Goal: Browse casually: Explore the website without a specific task or goal

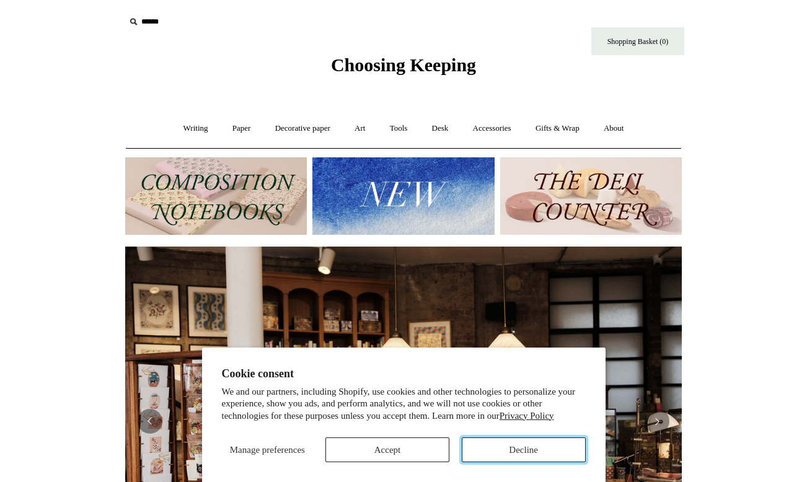
click at [499, 447] on button "Decline" at bounding box center [524, 449] width 124 height 25
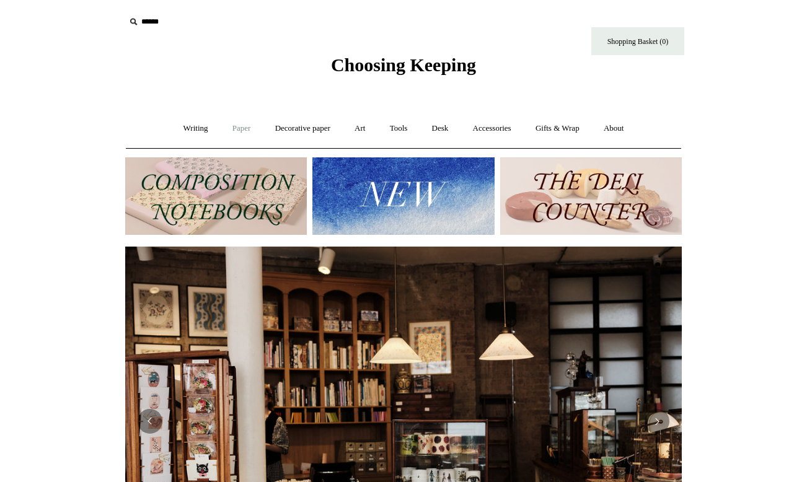
click at [229, 133] on link "Paper +" at bounding box center [241, 128] width 41 height 33
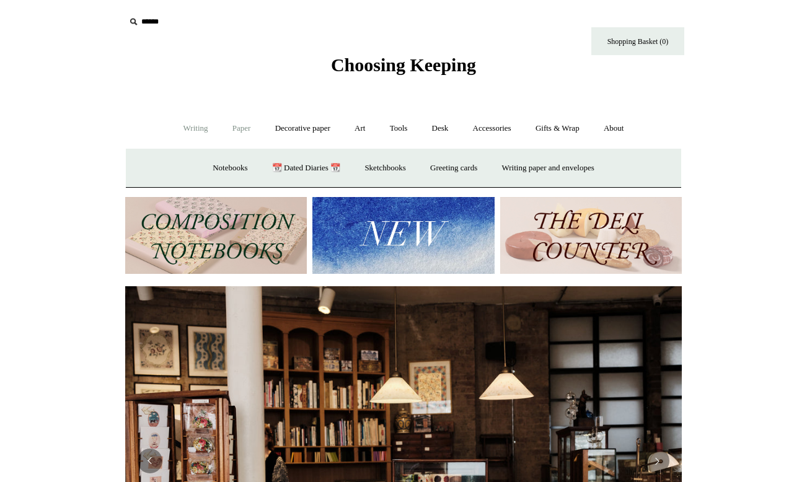
click at [200, 128] on link "Writing +" at bounding box center [195, 128] width 47 height 33
click at [401, 119] on link "Tools +" at bounding box center [399, 128] width 40 height 33
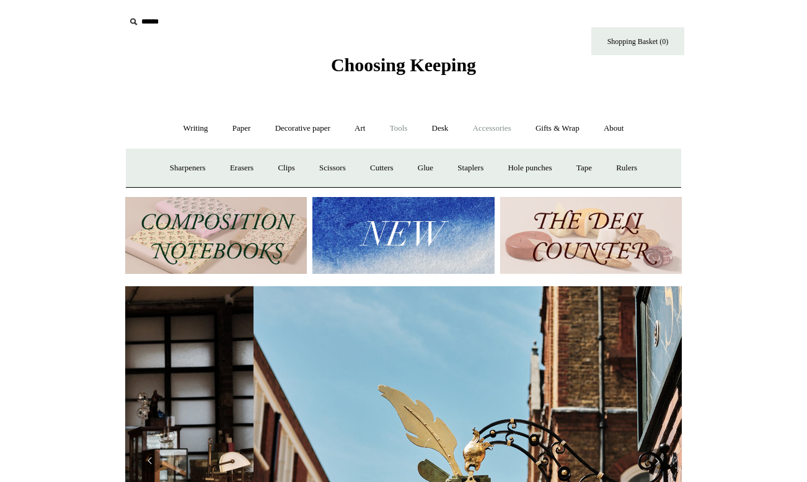
click at [507, 129] on link "Accessories +" at bounding box center [492, 128] width 61 height 33
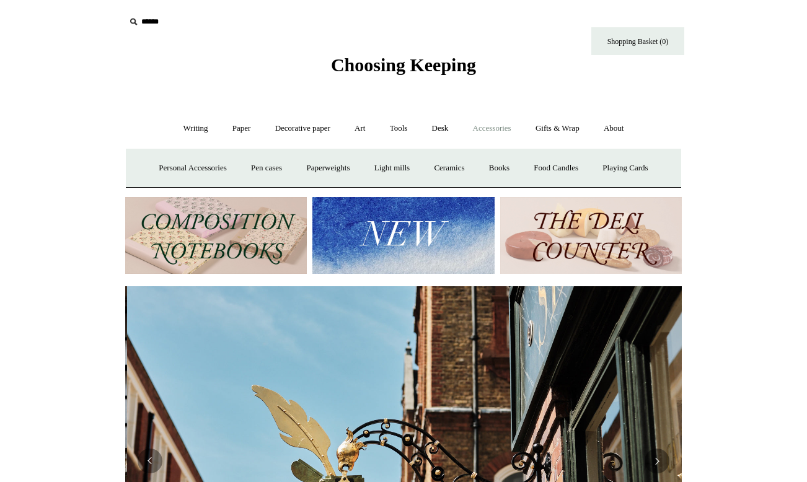
scroll to position [0, 556]
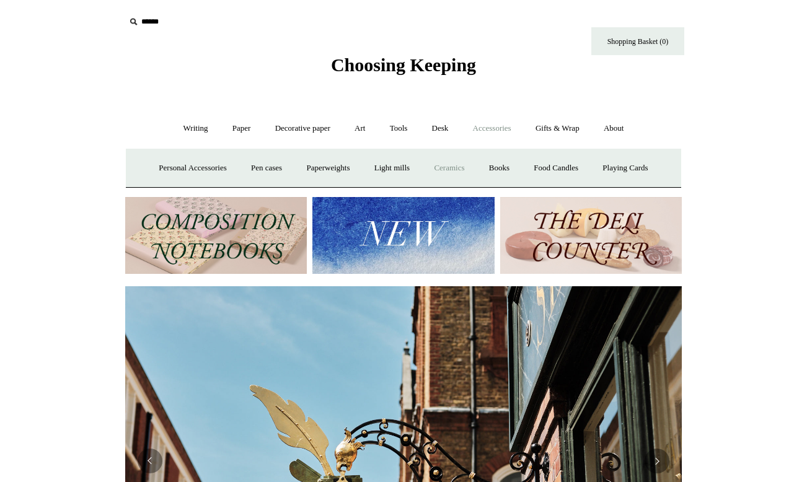
click at [465, 164] on link "Ceramics +" at bounding box center [449, 168] width 53 height 33
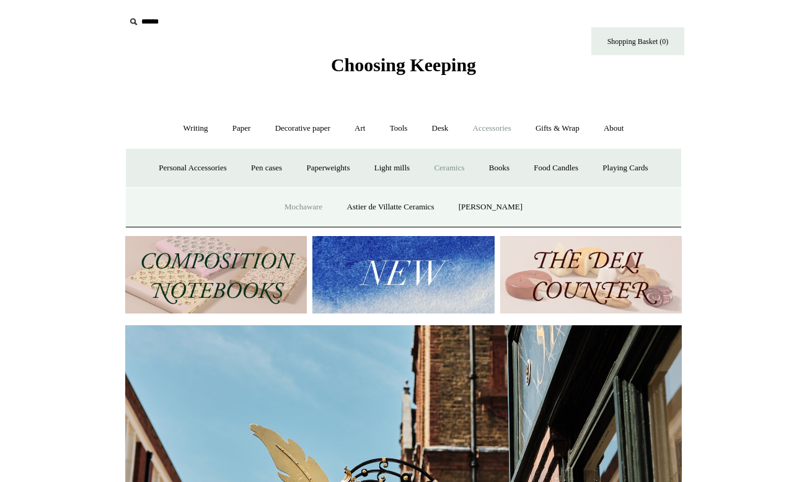
click at [316, 204] on link "Mochaware" at bounding box center [303, 207] width 60 height 33
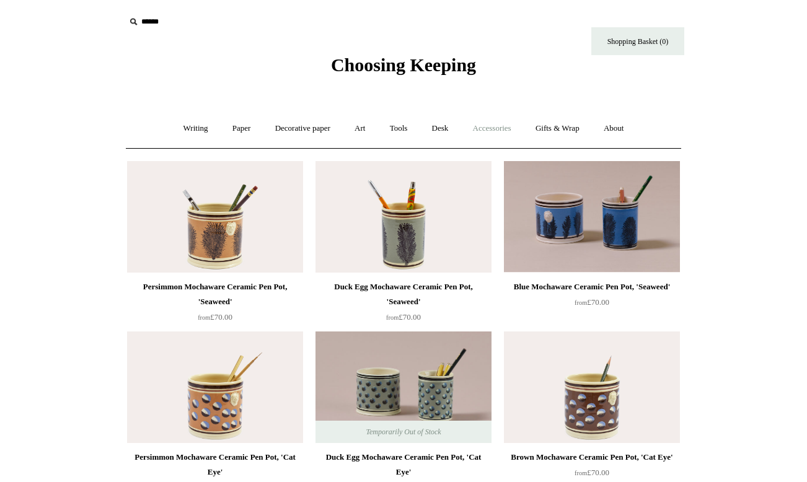
click at [503, 130] on link "Accessories +" at bounding box center [492, 128] width 61 height 33
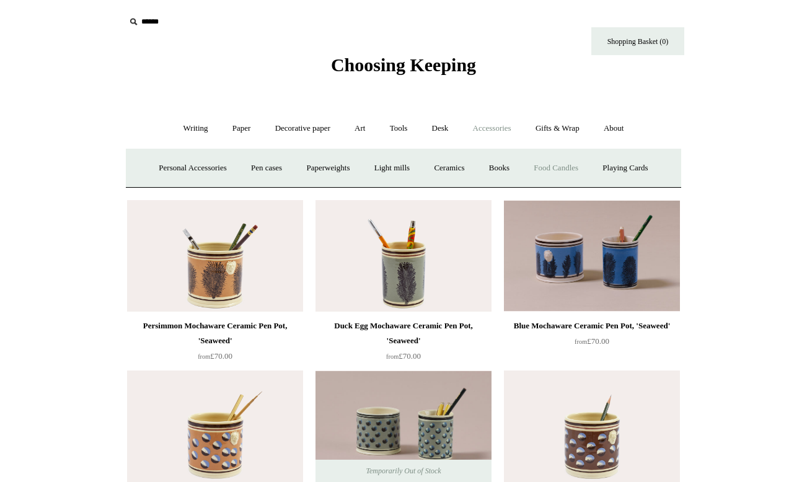
click at [546, 164] on link "Food Candles" at bounding box center [555, 168] width 67 height 33
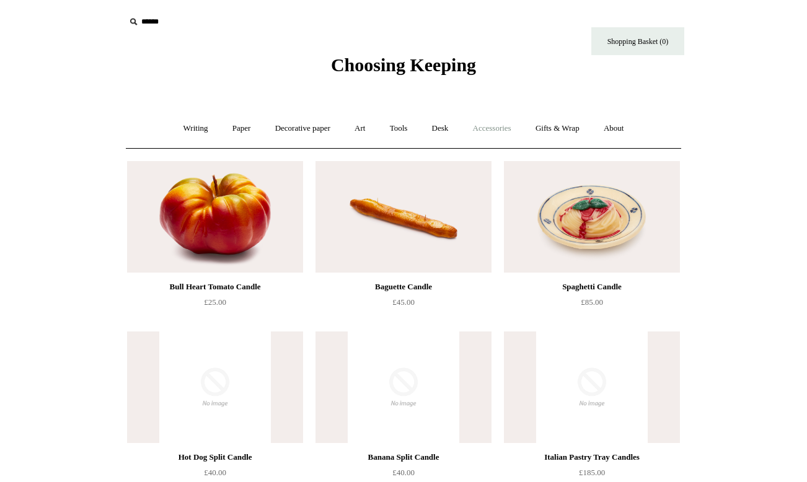
click at [491, 129] on link "Accessories +" at bounding box center [492, 128] width 61 height 33
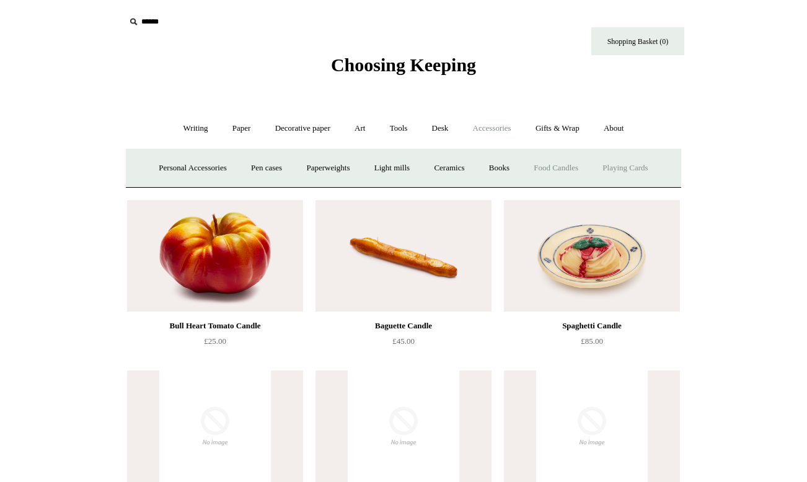
click at [623, 172] on link "Playing Cards" at bounding box center [625, 168] width 68 height 33
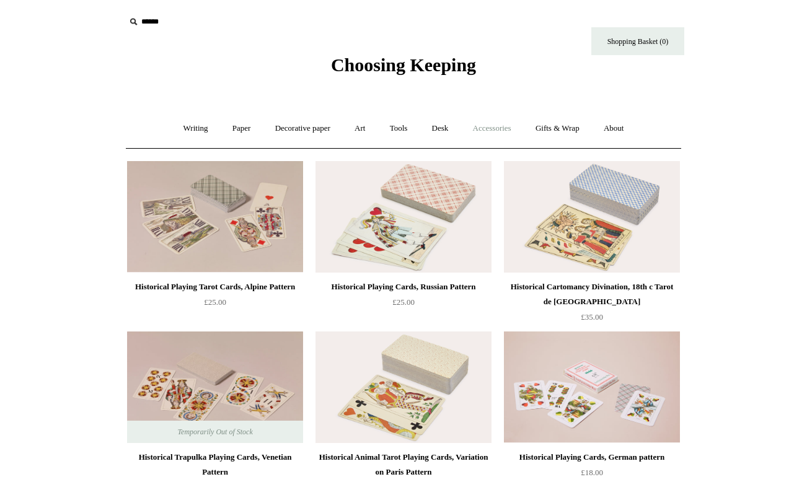
click at [501, 125] on link "Accessories +" at bounding box center [492, 128] width 61 height 33
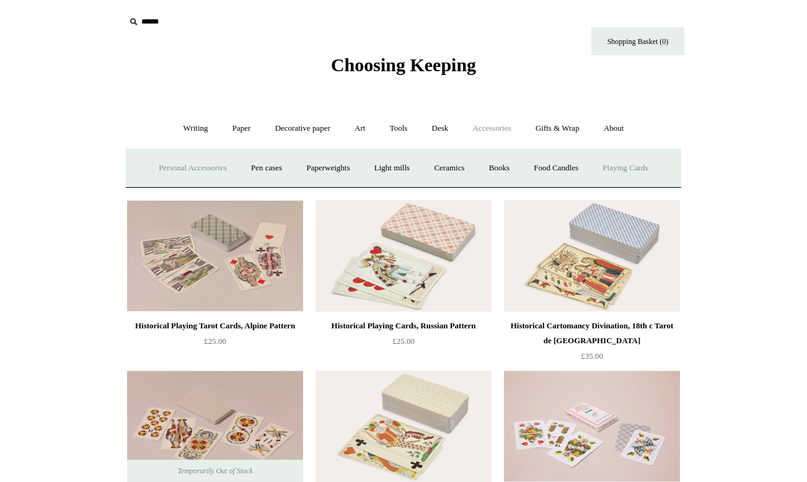
click at [213, 169] on link "Personal Accessories +" at bounding box center [192, 168] width 90 height 33
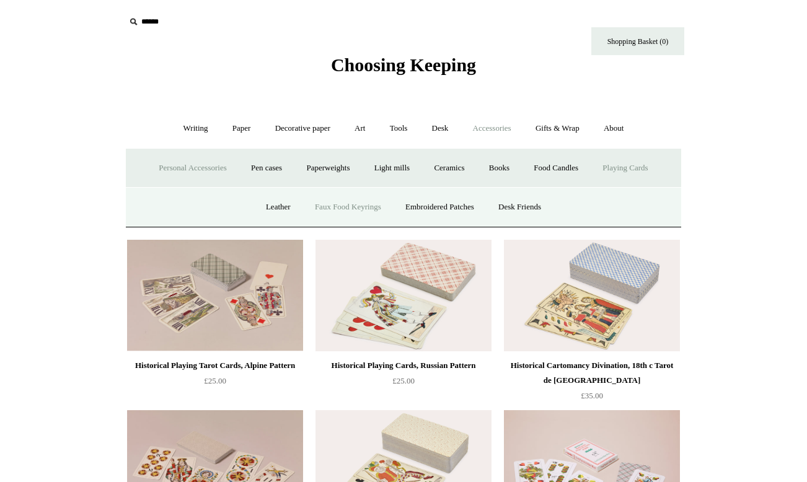
click at [354, 208] on link "Faux Food Keyrings" at bounding box center [348, 207] width 89 height 33
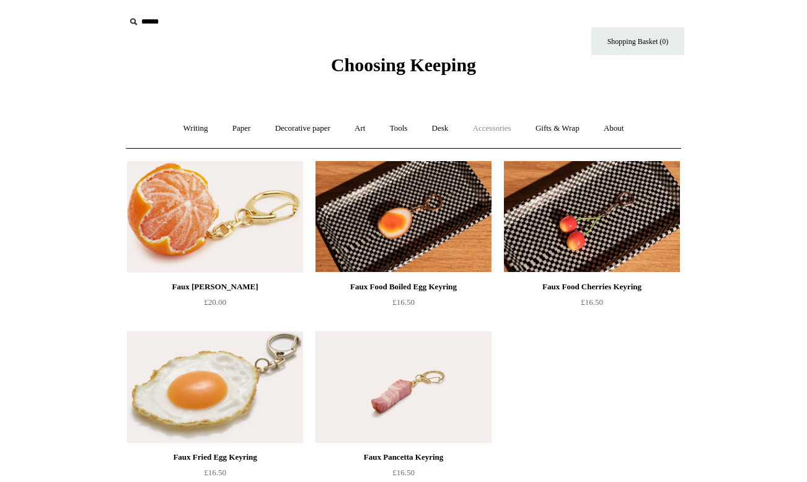
click at [503, 126] on link "Accessories +" at bounding box center [492, 128] width 61 height 33
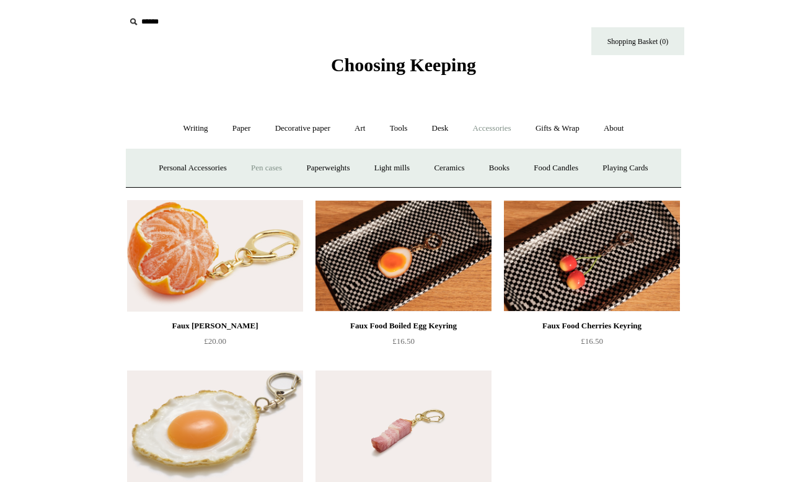
click at [247, 165] on link "Pen cases" at bounding box center [266, 168] width 53 height 33
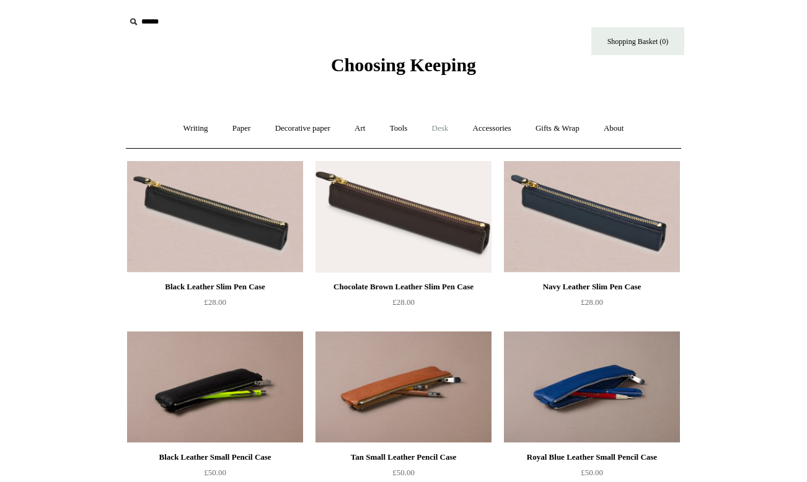
click at [436, 130] on link "Desk +" at bounding box center [440, 128] width 39 height 33
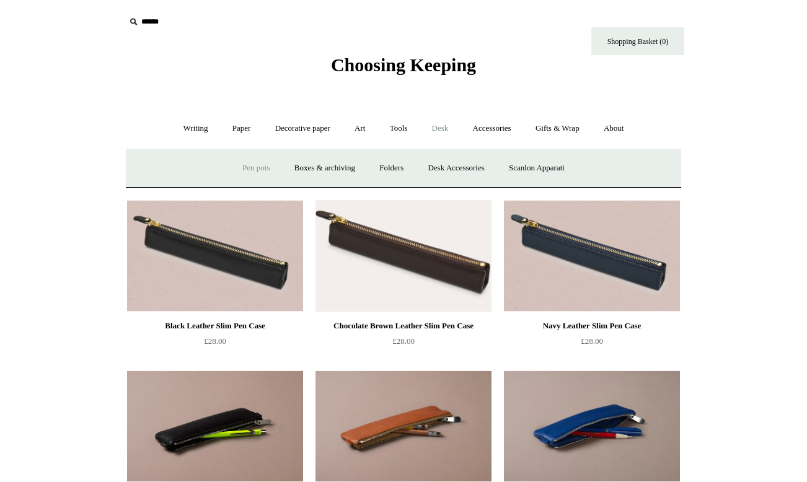
click at [244, 169] on link "Pen pots" at bounding box center [256, 168] width 50 height 33
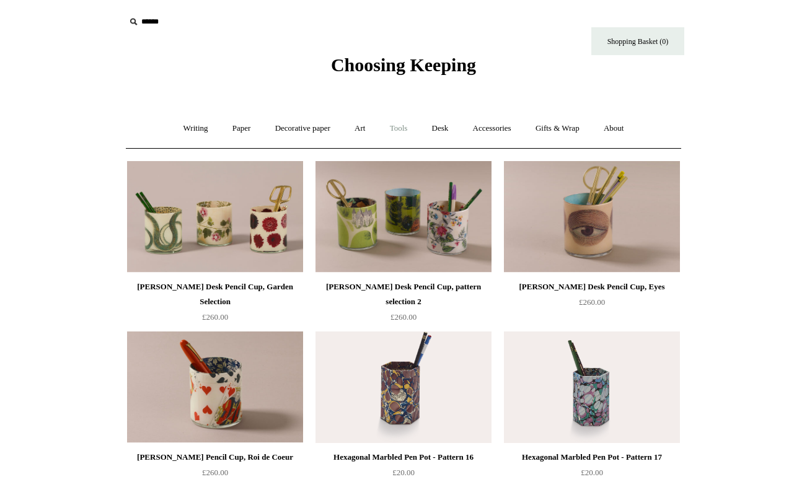
click at [414, 128] on link "Tools +" at bounding box center [399, 128] width 40 height 33
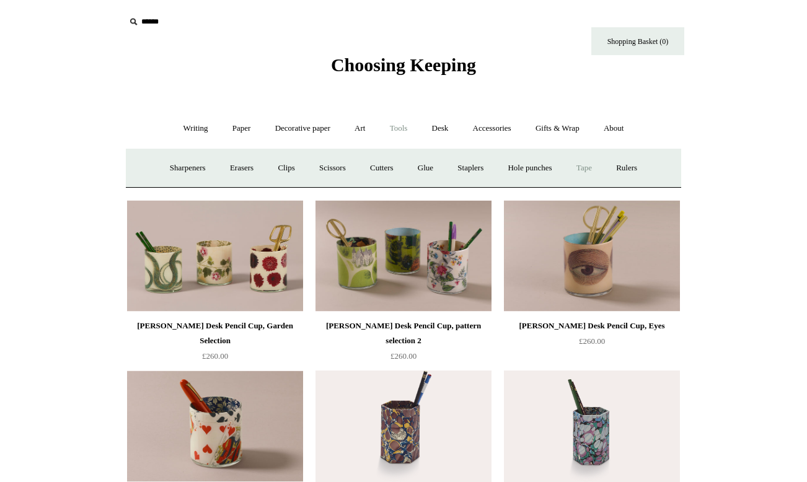
click at [593, 167] on link "Tape +" at bounding box center [584, 168] width 38 height 33
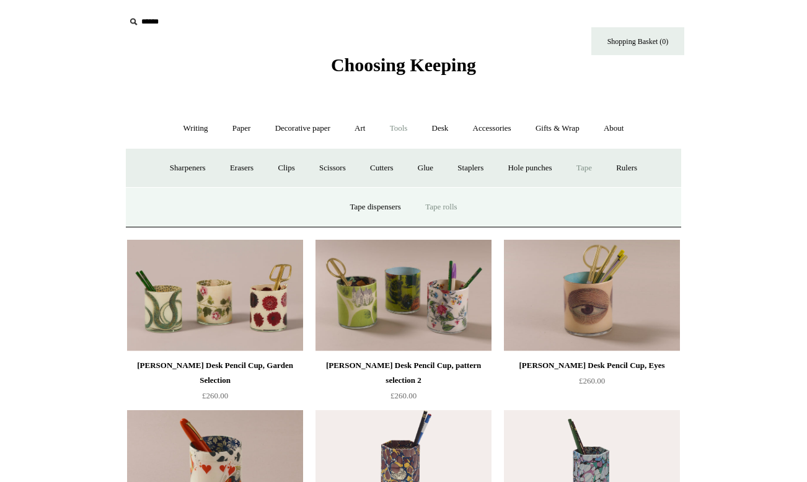
click at [435, 206] on link "Tape rolls" at bounding box center [441, 207] width 54 height 33
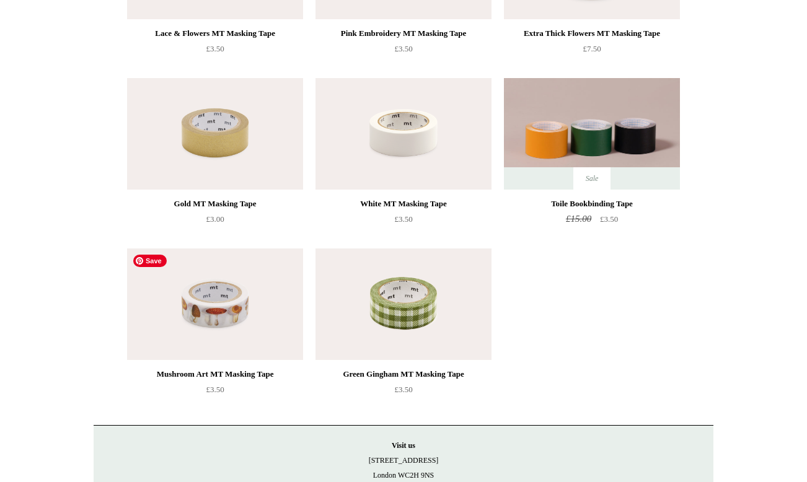
scroll to position [433, 0]
